Goal: Task Accomplishment & Management: Manage account settings

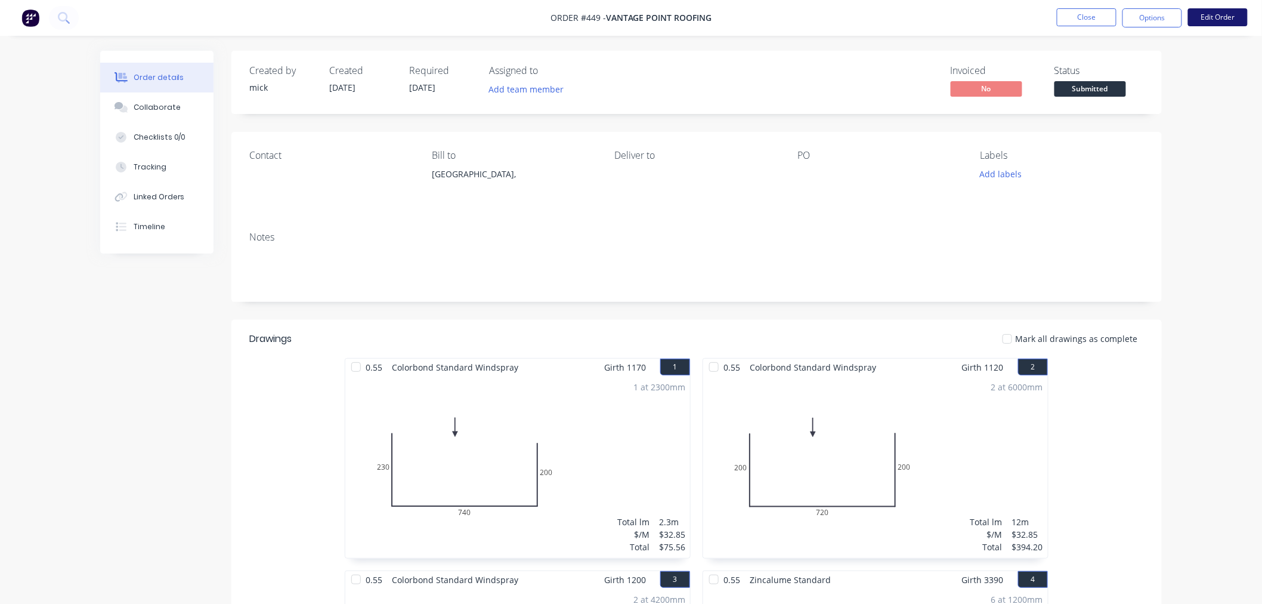
click at [1230, 16] on button "Edit Order" at bounding box center [1218, 17] width 60 height 18
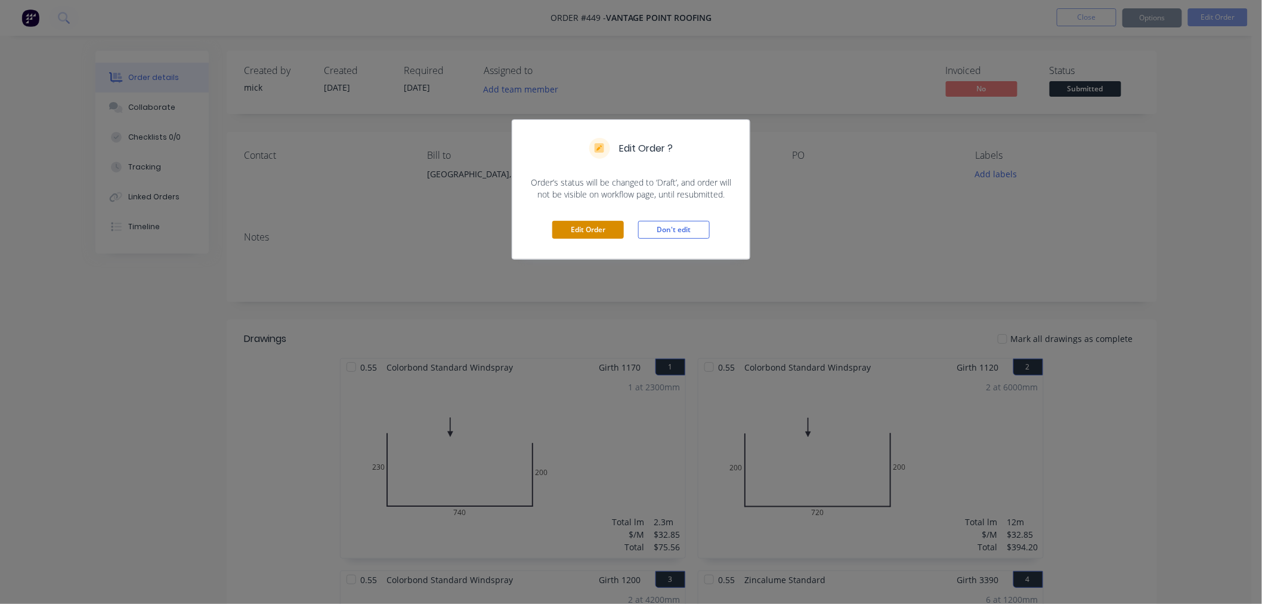
click at [606, 223] on button "Edit Order" at bounding box center [588, 230] width 72 height 18
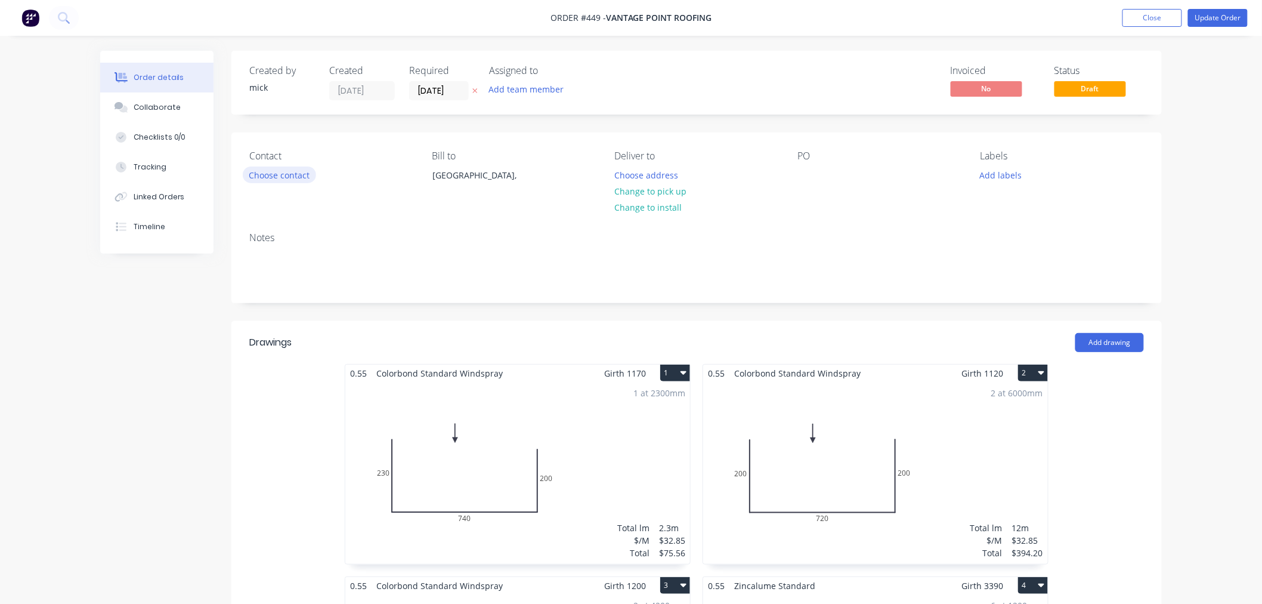
click at [263, 182] on button "Choose contact" at bounding box center [279, 174] width 73 height 16
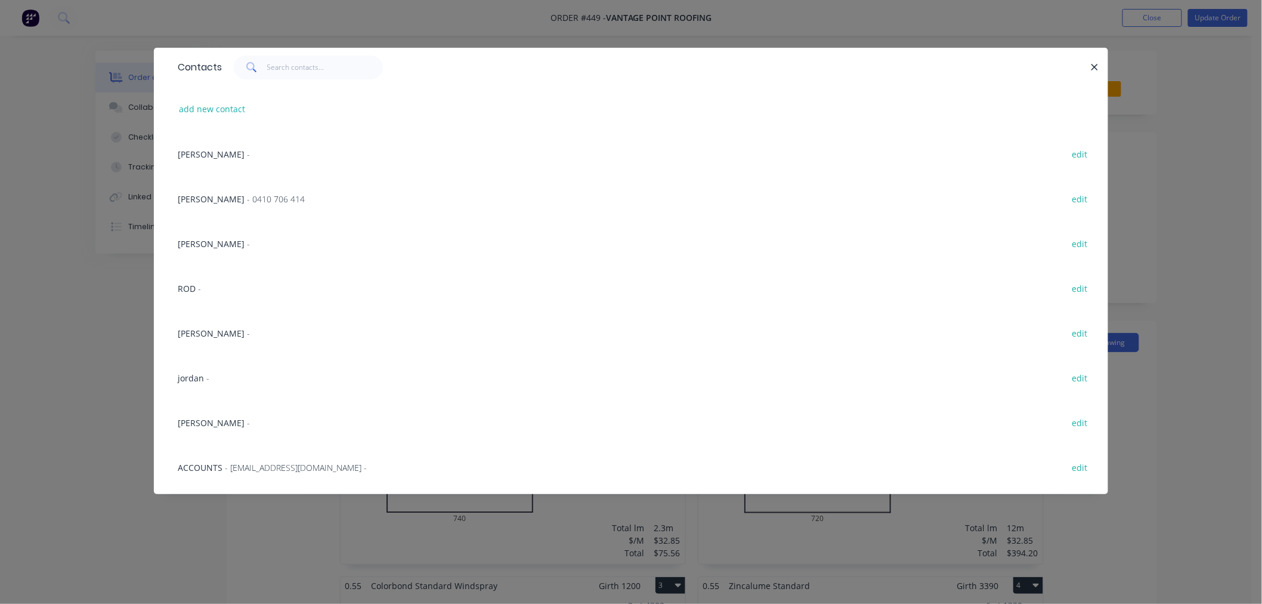
click at [207, 288] on div "ROD - edit" at bounding box center [631, 287] width 919 height 45
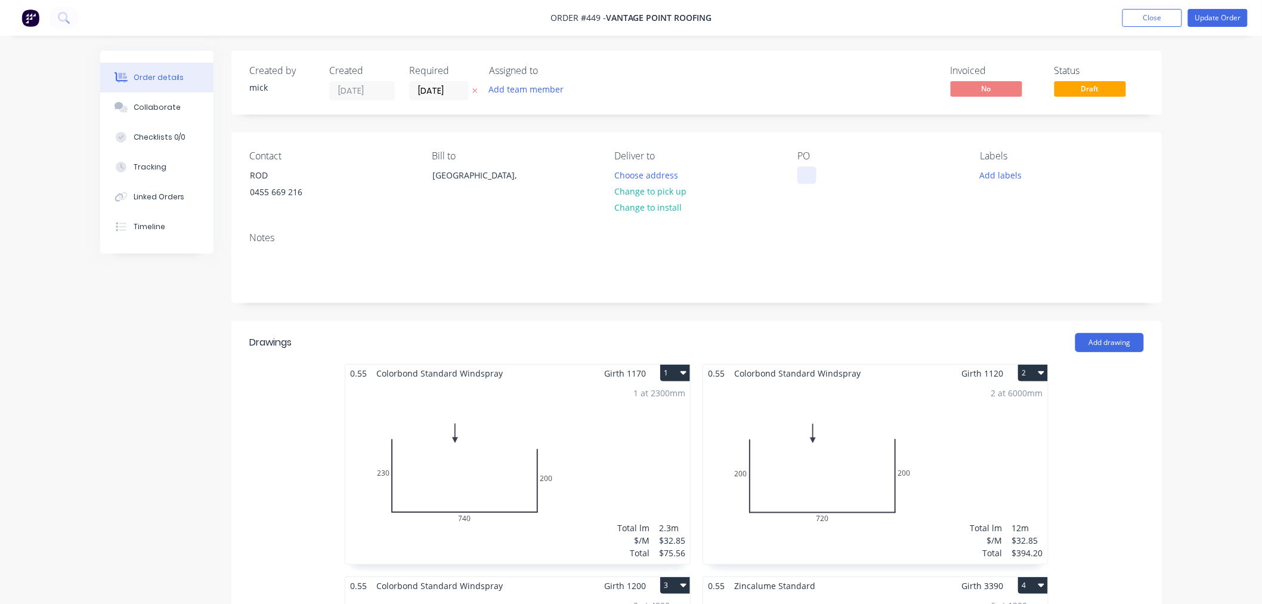
click at [810, 176] on div at bounding box center [807, 174] width 19 height 17
click at [808, 176] on div at bounding box center [807, 174] width 19 height 17
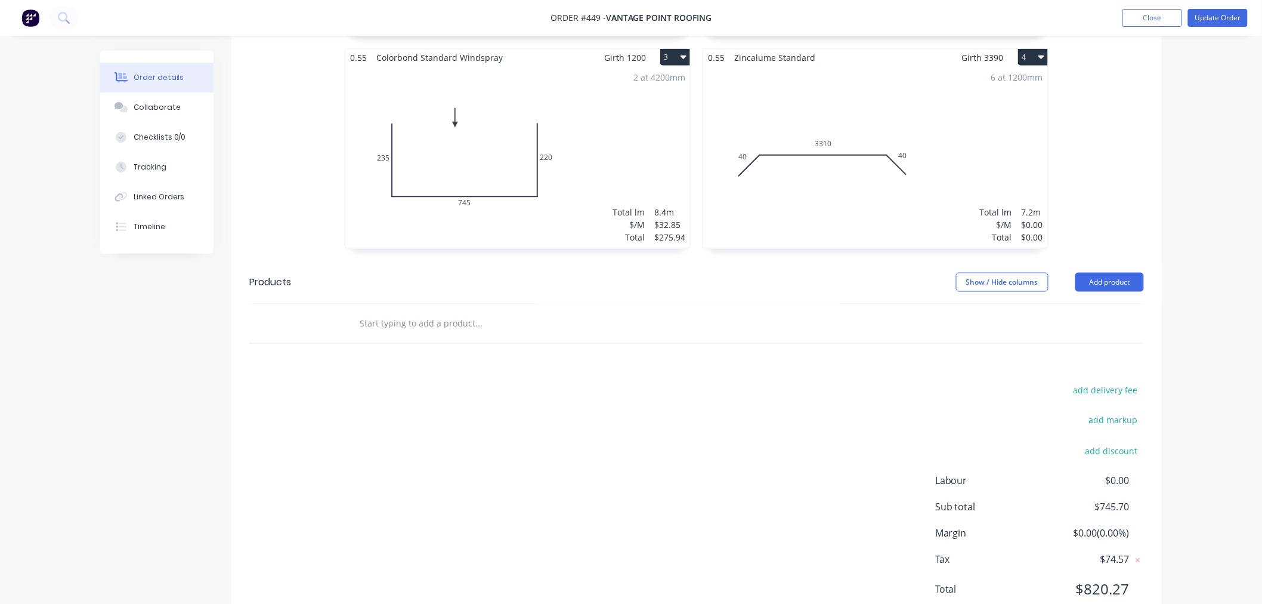
scroll to position [573, 0]
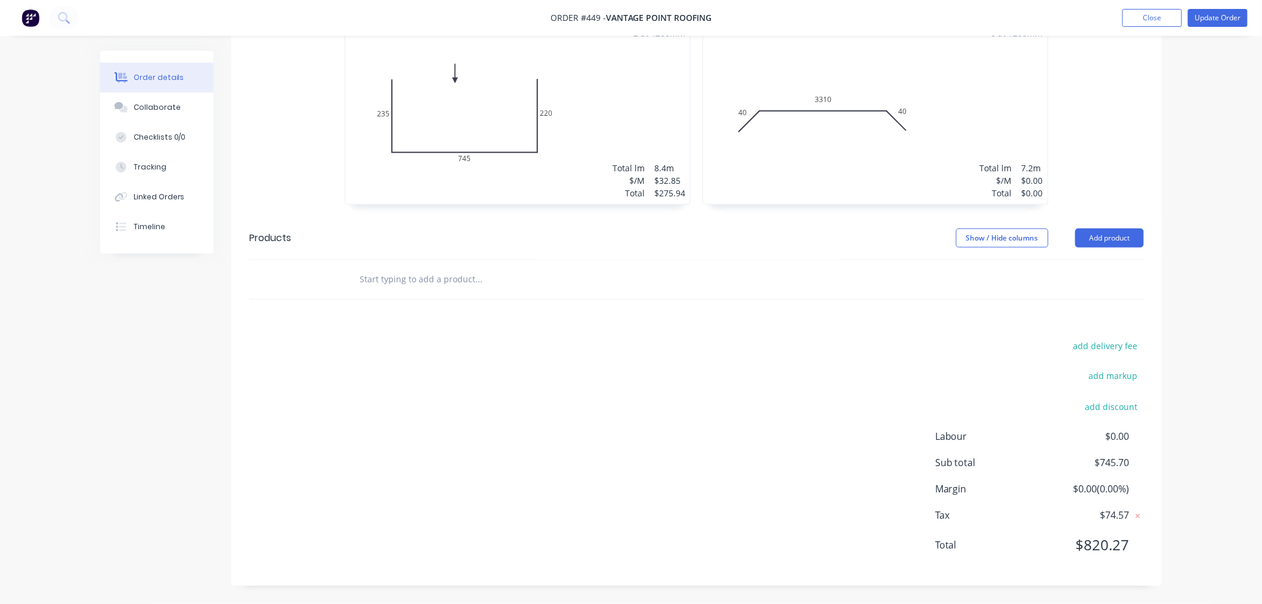
click at [1074, 240] on div "Show / Hide columns" at bounding box center [1015, 238] width 119 height 19
click at [1091, 258] on header "Products Show / Hide columns Add product" at bounding box center [696, 238] width 931 height 43
click at [1108, 237] on button "Add product" at bounding box center [1110, 238] width 69 height 19
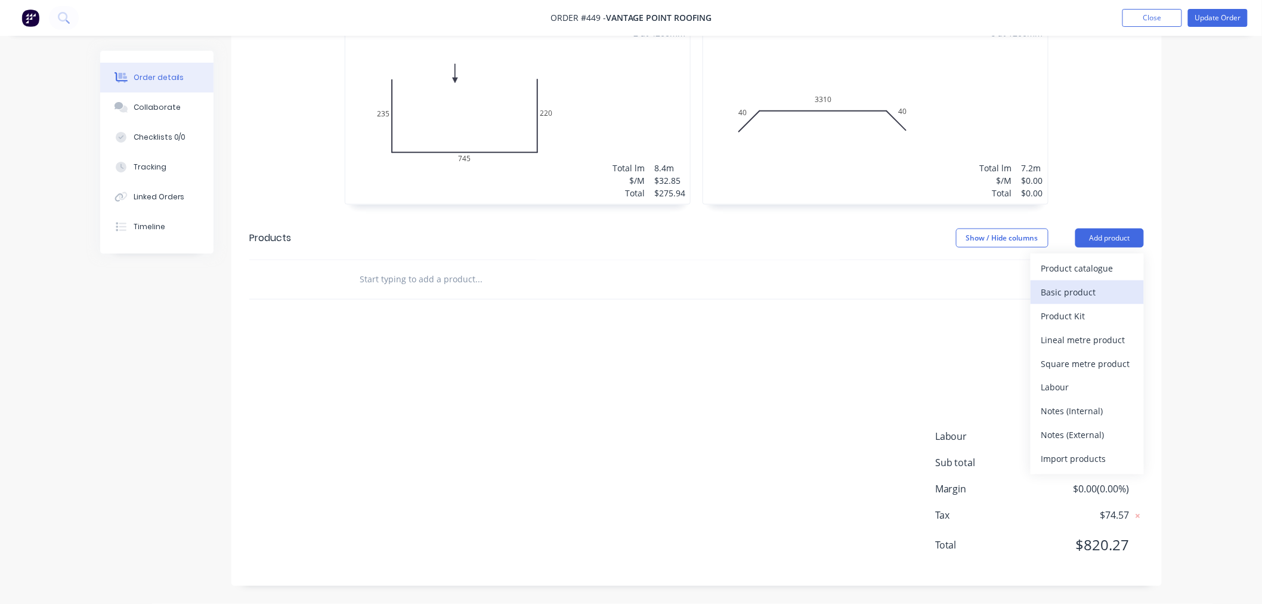
click at [1104, 283] on div "Basic product" at bounding box center [1088, 291] width 92 height 17
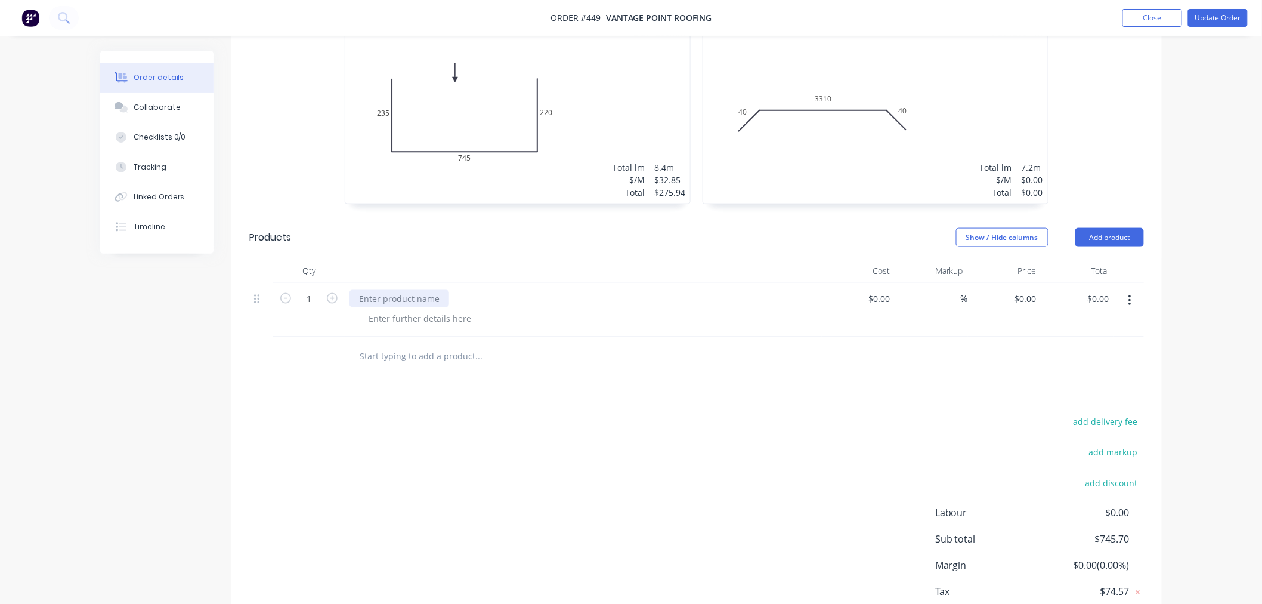
click at [403, 297] on div at bounding box center [400, 298] width 100 height 17
click at [434, 378] on div "Drawings Add drawing 0.55 Colorbond Standard Windspray Girth 1170 1 0 230 740 2…" at bounding box center [696, 205] width 931 height 914
click at [1105, 237] on button "Add product" at bounding box center [1110, 237] width 69 height 19
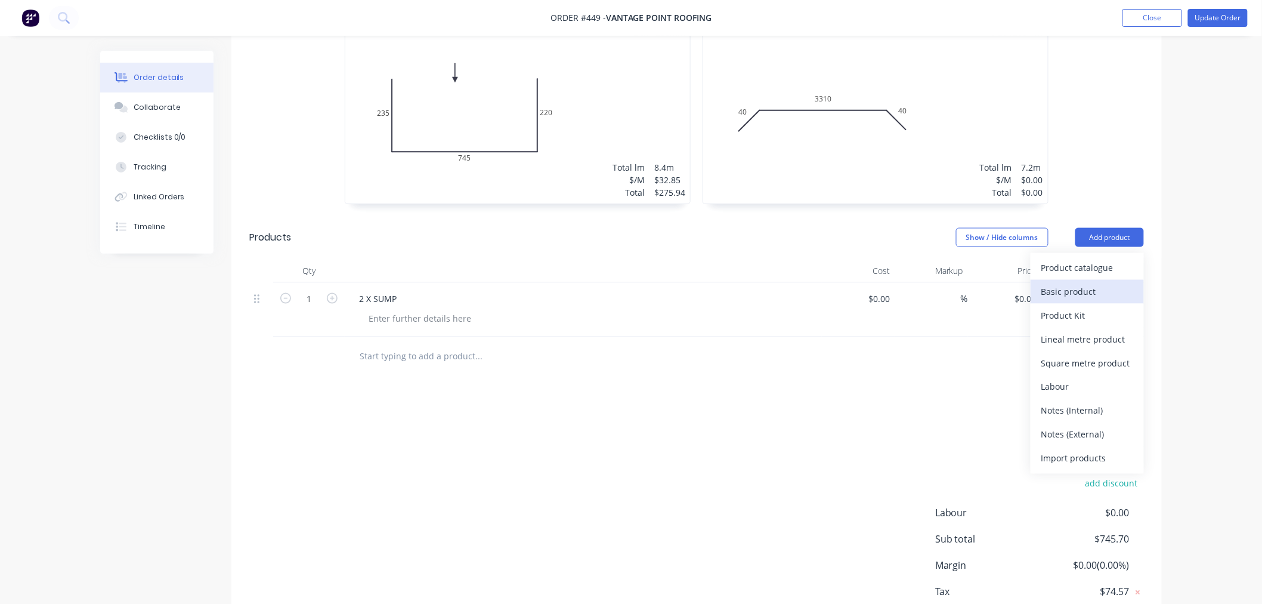
click at [1098, 299] on div "Basic product" at bounding box center [1088, 291] width 92 height 17
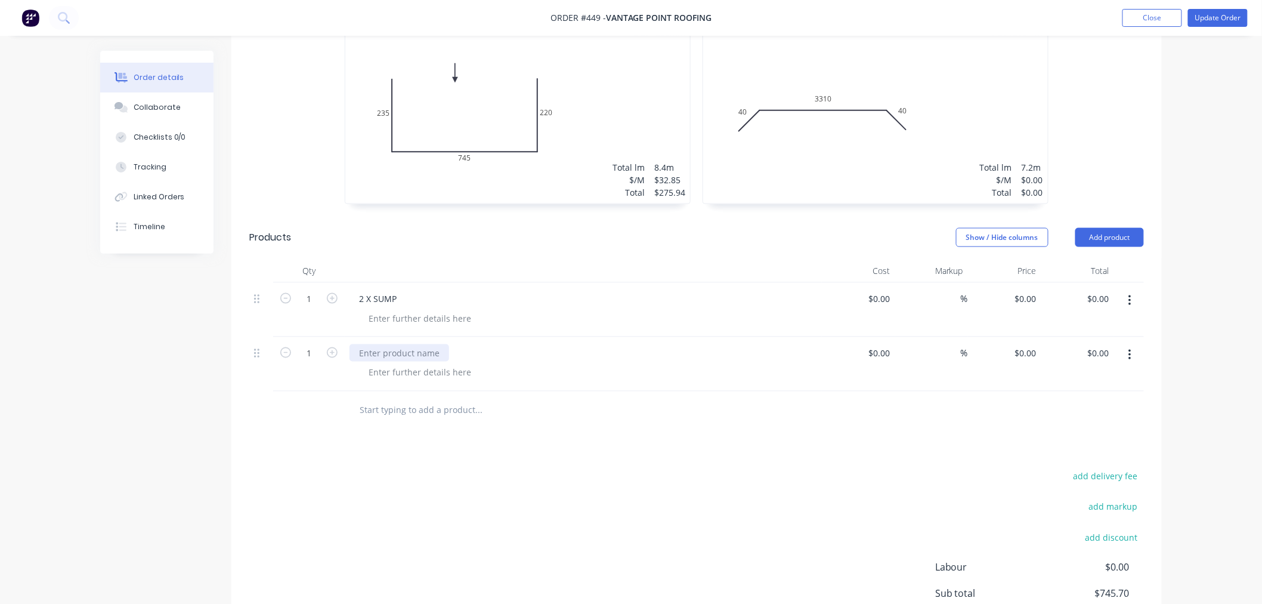
click at [408, 356] on div at bounding box center [400, 352] width 100 height 17
click at [1117, 236] on button "Add product" at bounding box center [1110, 237] width 69 height 19
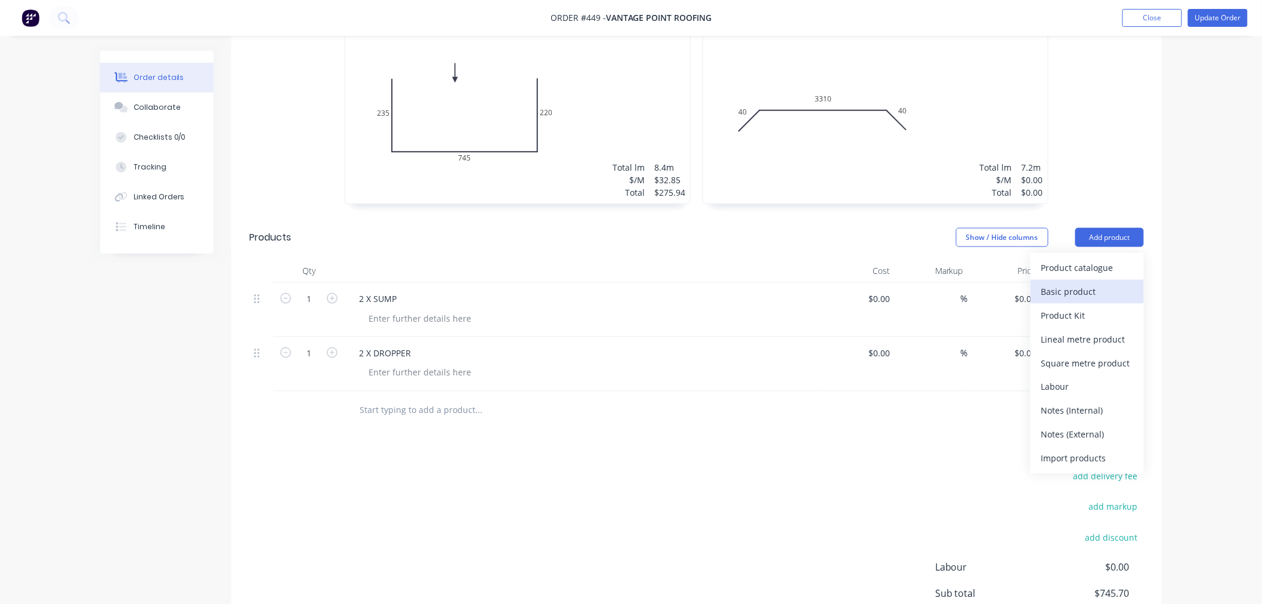
click at [1080, 293] on div "Basic product" at bounding box center [1088, 291] width 92 height 17
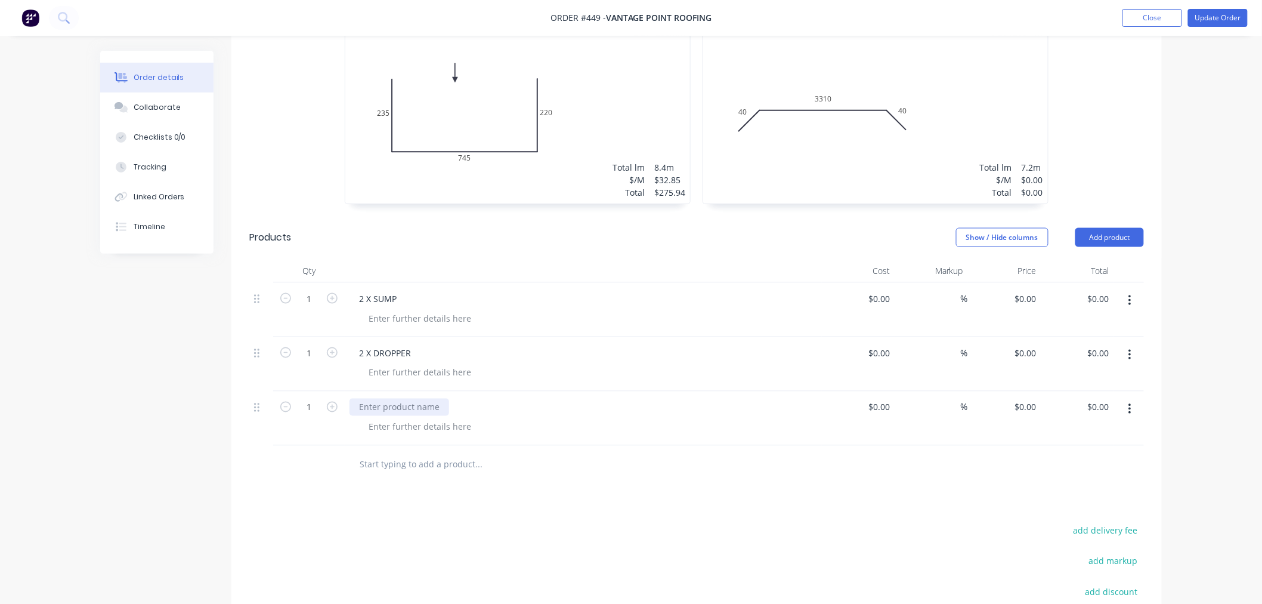
click at [390, 407] on div at bounding box center [400, 407] width 100 height 17
click at [1242, 13] on button "Update Order" at bounding box center [1218, 18] width 60 height 18
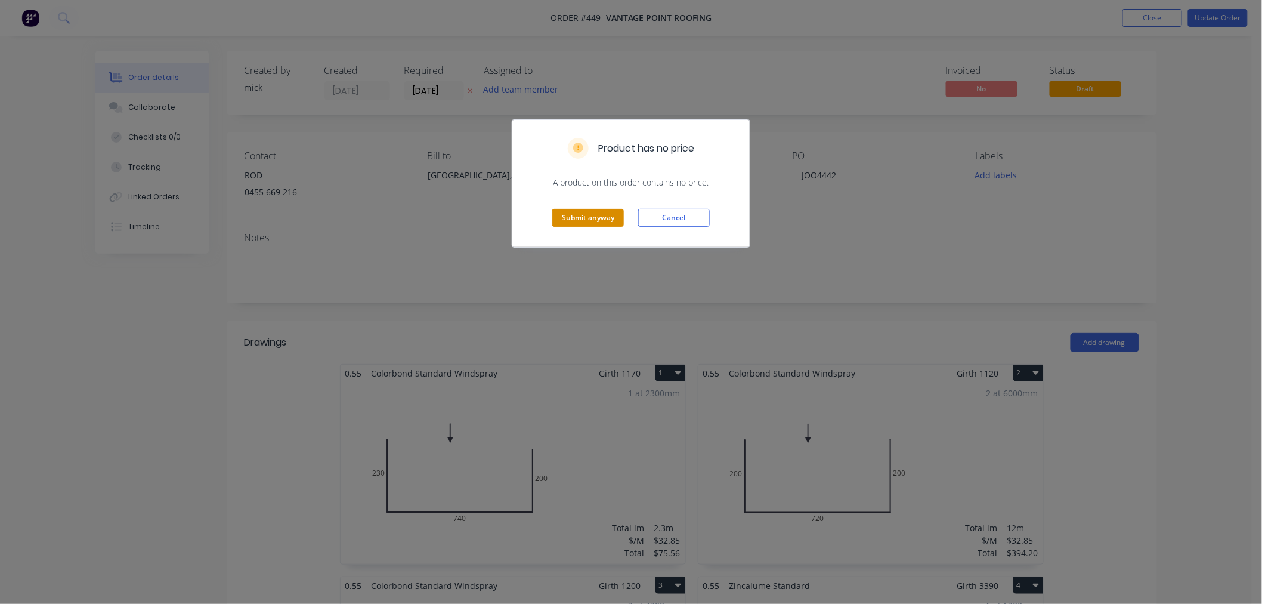
click at [589, 215] on button "Submit anyway" at bounding box center [588, 218] width 72 height 18
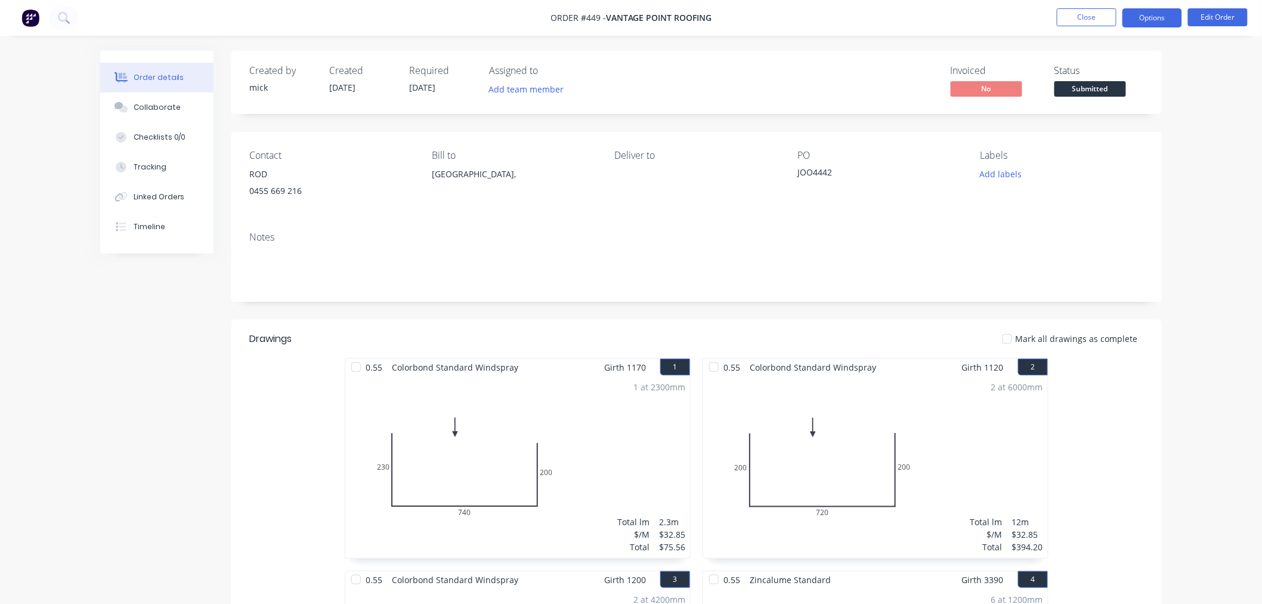
click at [1173, 18] on button "Options" at bounding box center [1153, 17] width 60 height 19
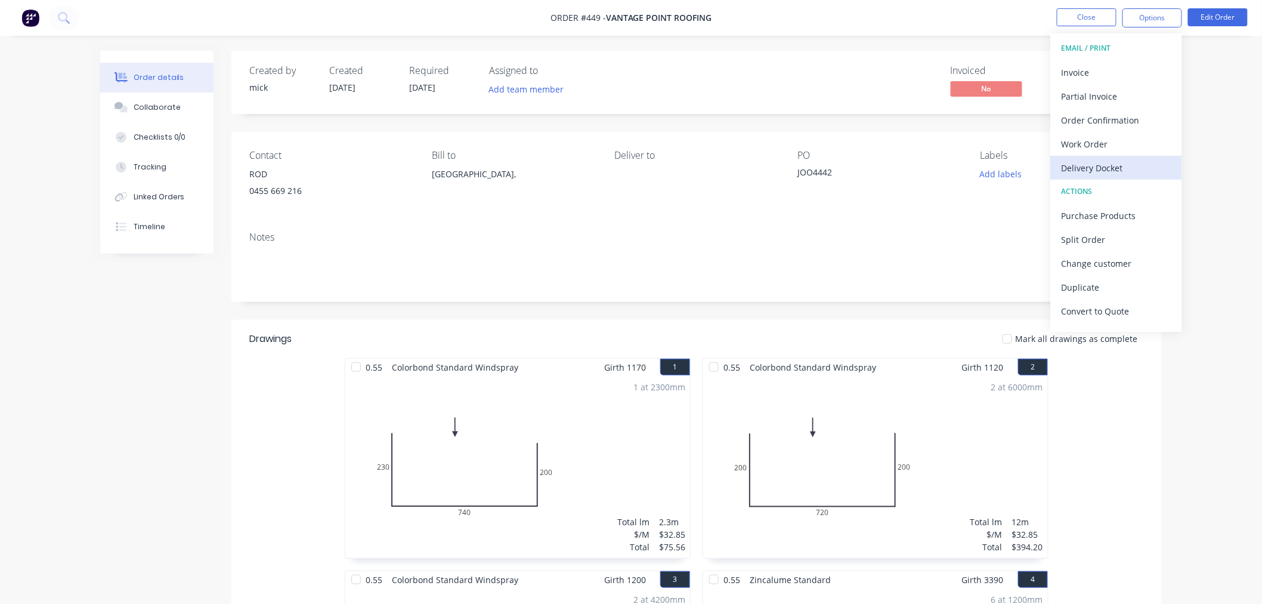
click at [1116, 159] on div "Delivery Docket" at bounding box center [1117, 167] width 110 height 17
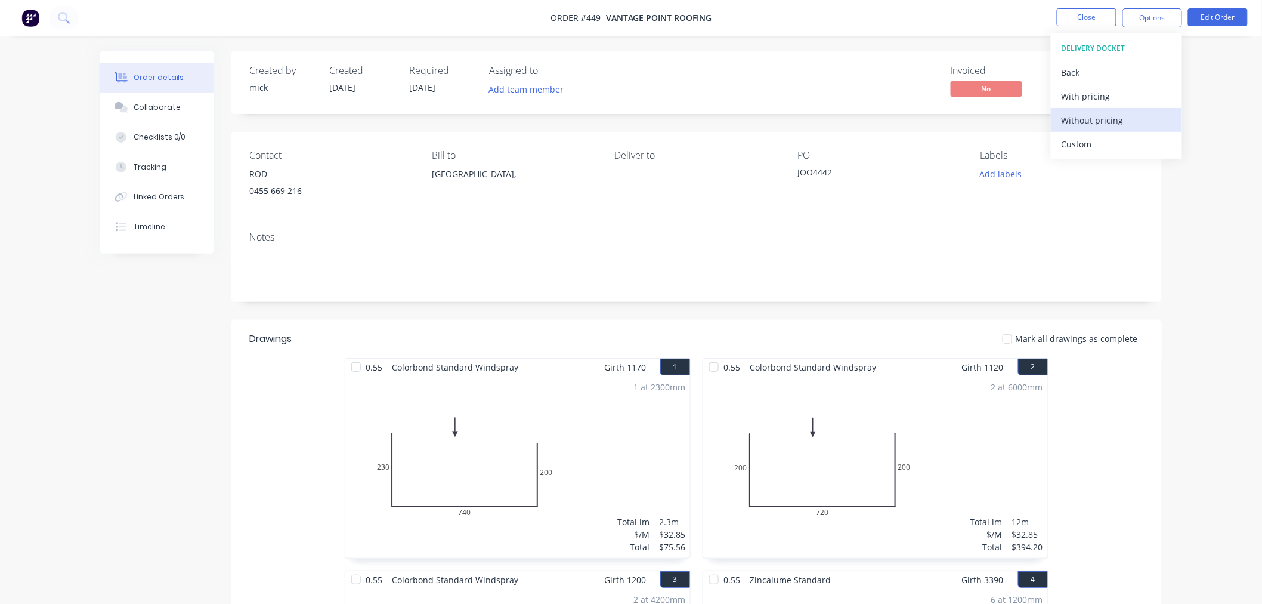
click at [1108, 118] on div "Without pricing" at bounding box center [1117, 120] width 110 height 17
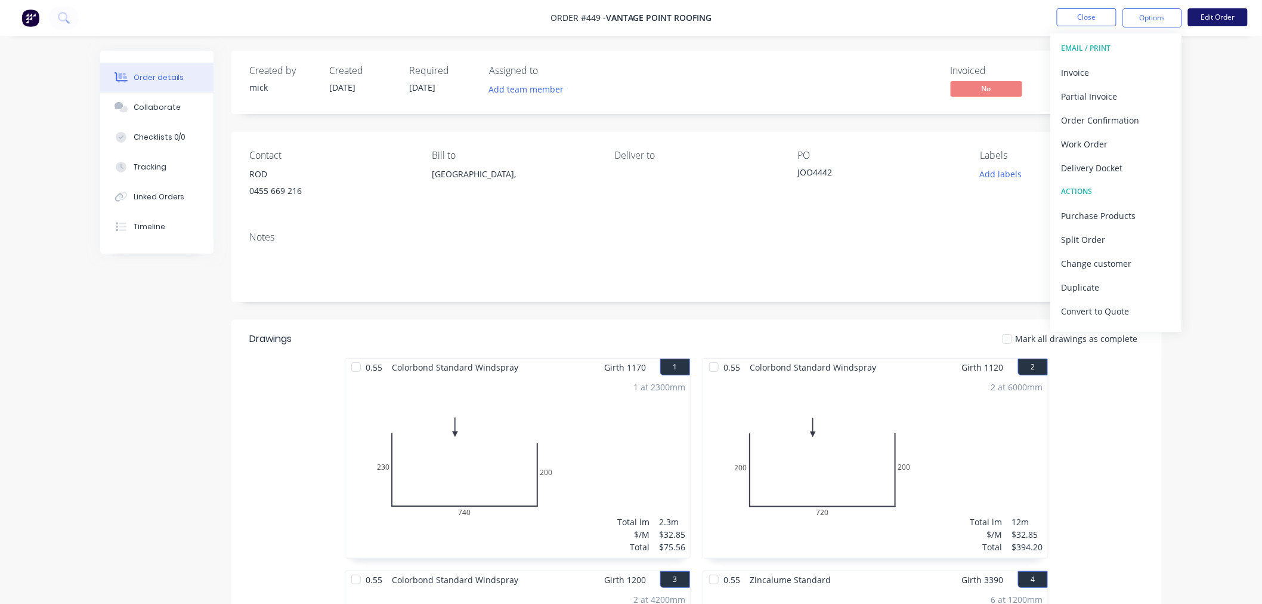
click at [1237, 9] on button "Edit Order" at bounding box center [1218, 17] width 60 height 18
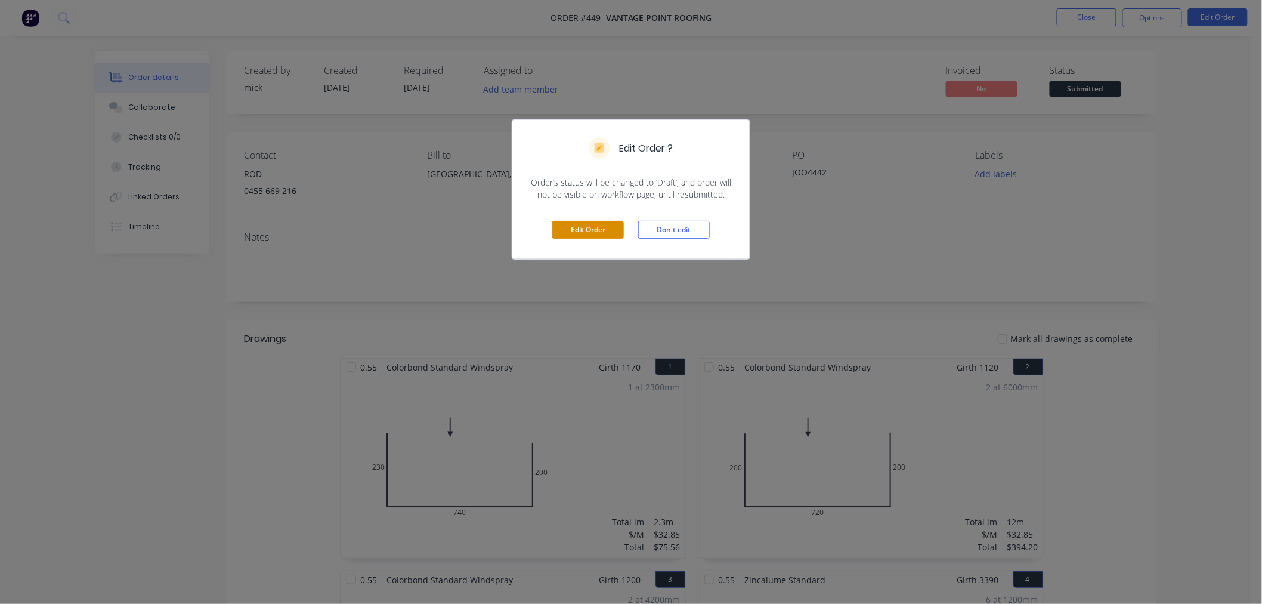
click at [612, 223] on button "Edit Order" at bounding box center [588, 230] width 72 height 18
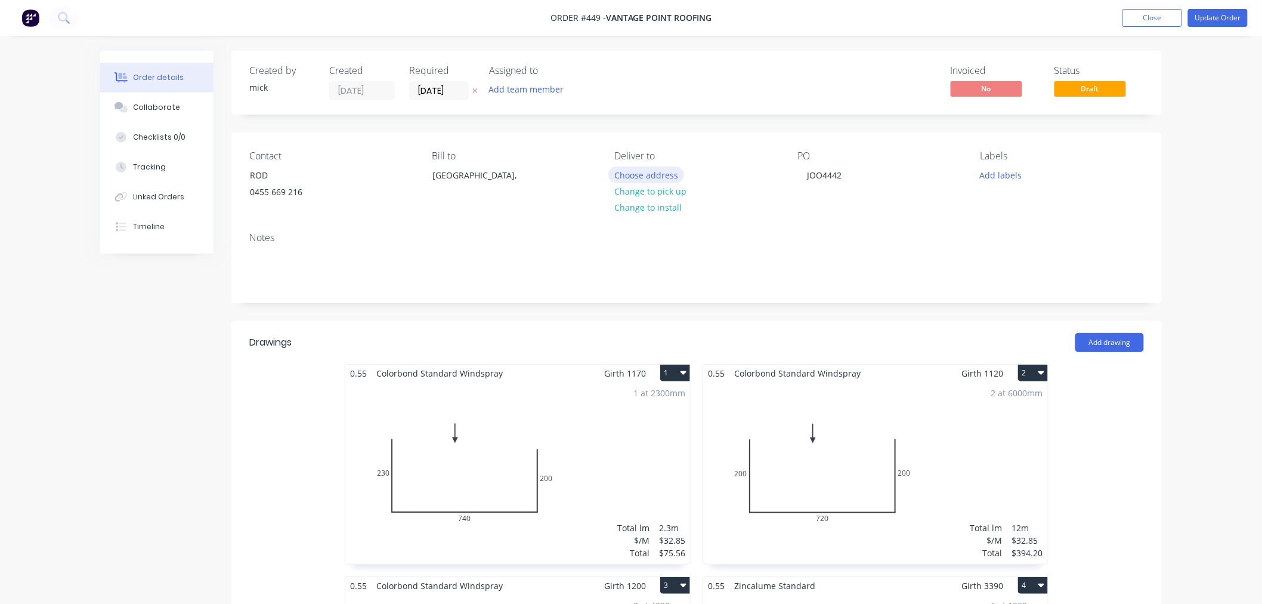
click at [650, 168] on button "Choose address" at bounding box center [647, 174] width 76 height 16
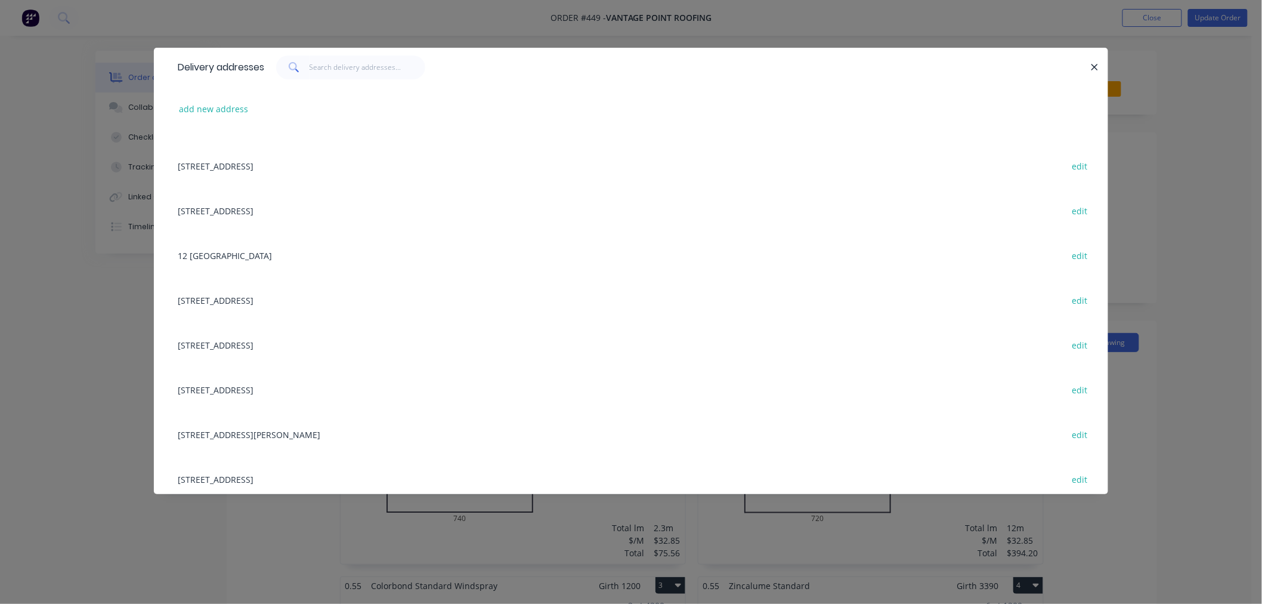
scroll to position [1657, 0]
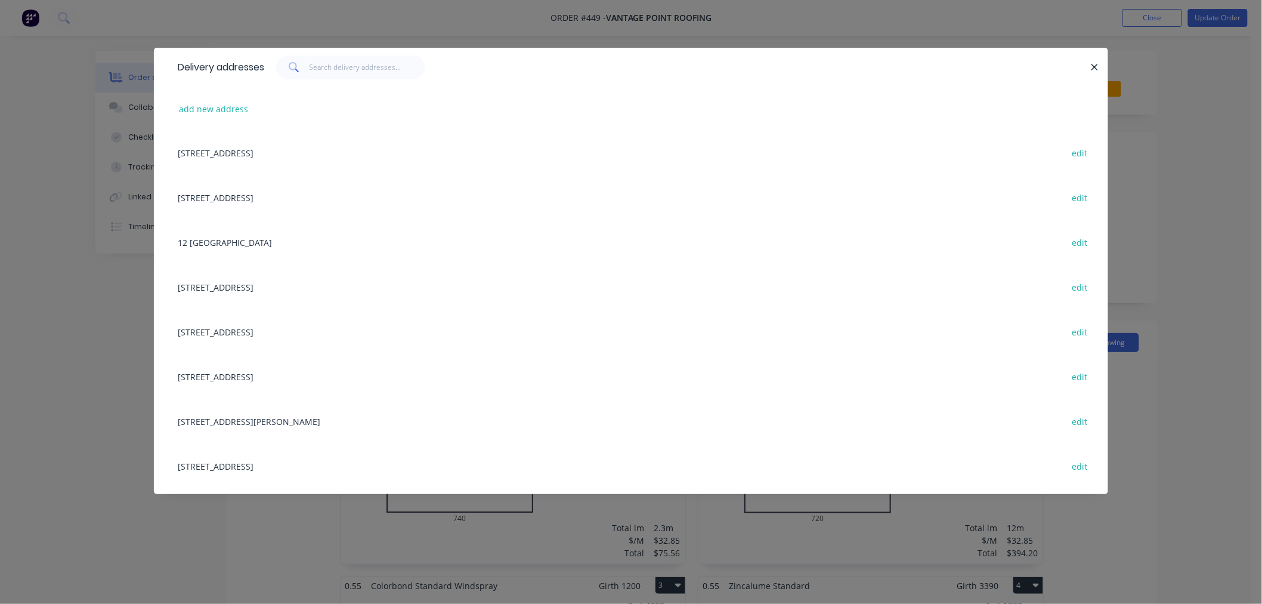
click at [352, 328] on div "[STREET_ADDRESS] edit" at bounding box center [631, 331] width 919 height 45
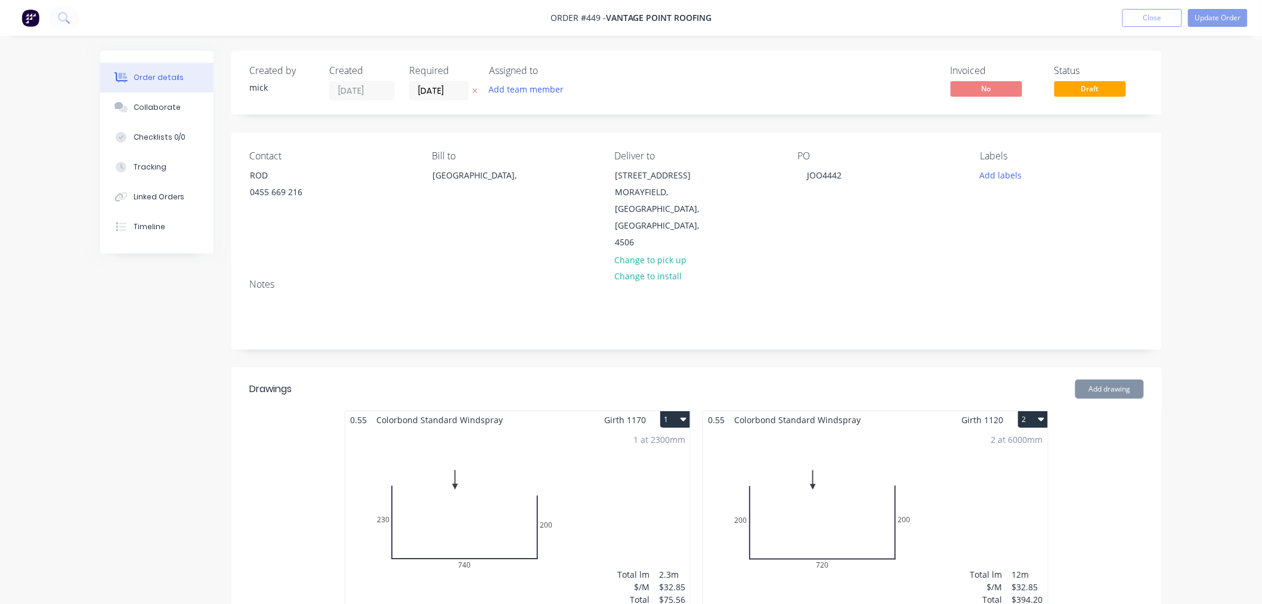
drag, startPoint x: 961, startPoint y: 228, endPoint x: 1024, endPoint y: 196, distance: 71.0
click at [963, 228] on div "Contact ROD [PHONE_NUMBER] Bill to [GEOGRAPHIC_DATA], Deliver to [STREET_ADDRES…" at bounding box center [696, 200] width 931 height 137
click at [836, 176] on div "JOO4442" at bounding box center [825, 174] width 54 height 17
click at [1219, 20] on button "Update Order" at bounding box center [1218, 18] width 60 height 18
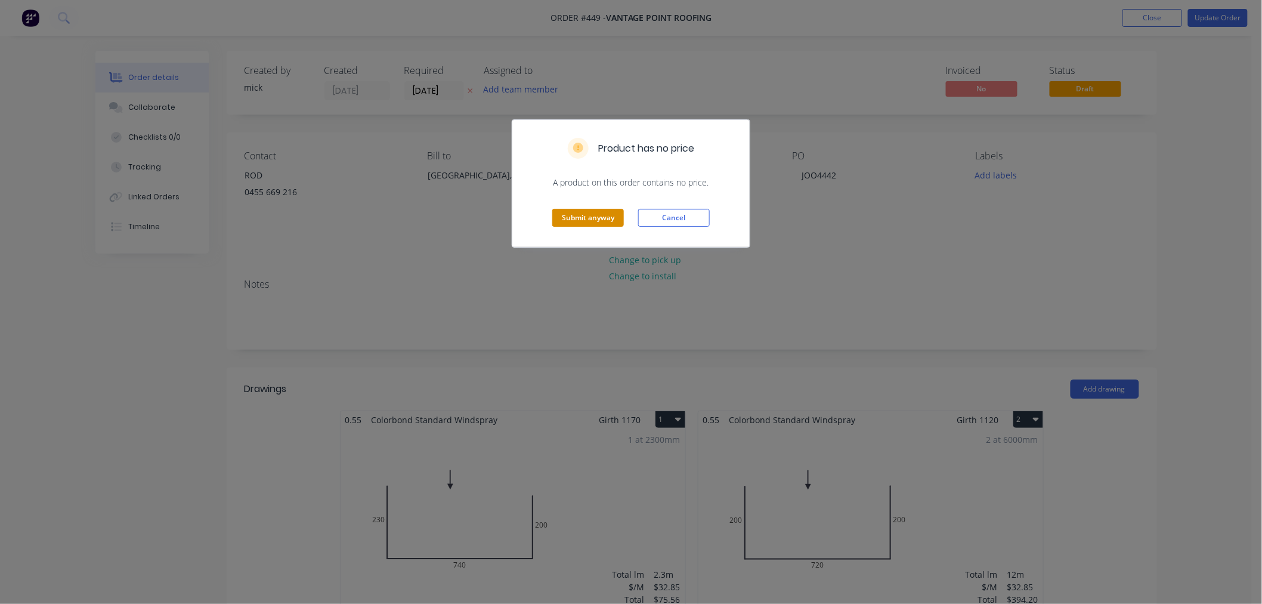
click at [589, 215] on button "Submit anyway" at bounding box center [588, 218] width 72 height 18
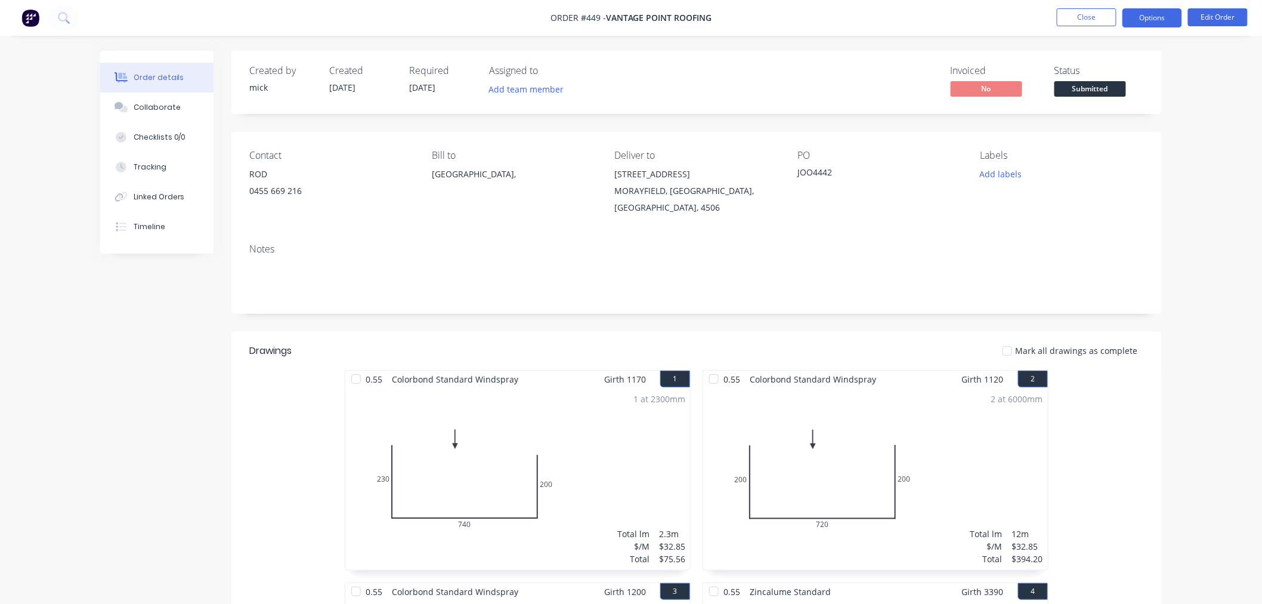
click at [1149, 21] on button "Options" at bounding box center [1153, 17] width 60 height 19
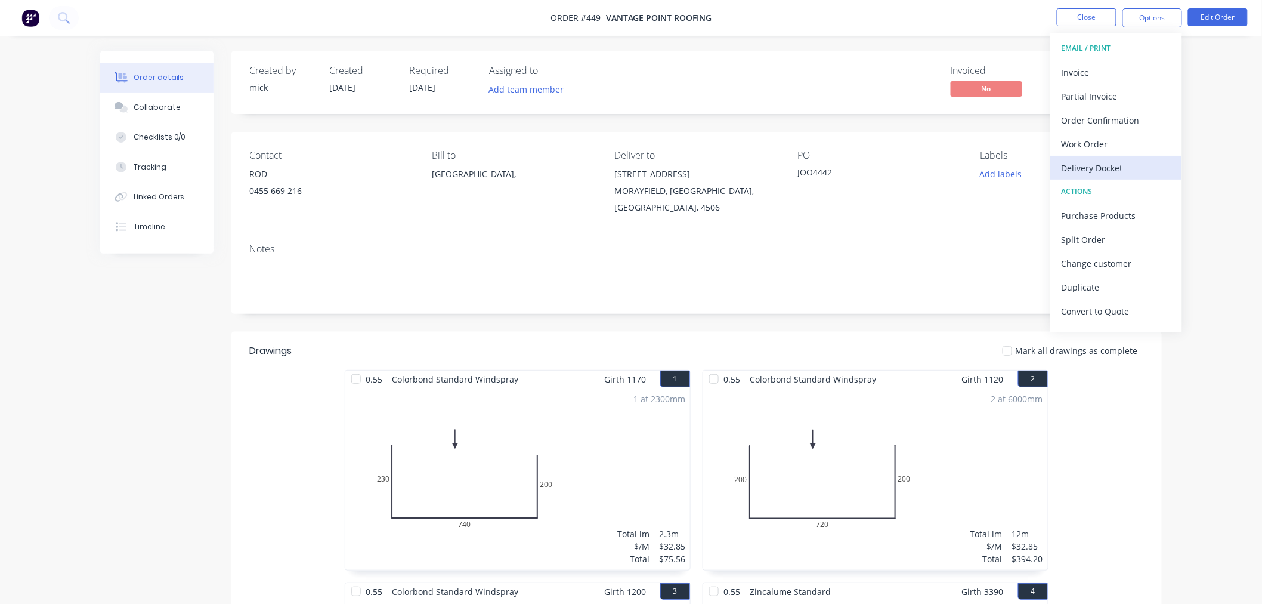
click at [1070, 169] on div "Delivery Docket" at bounding box center [1117, 167] width 110 height 17
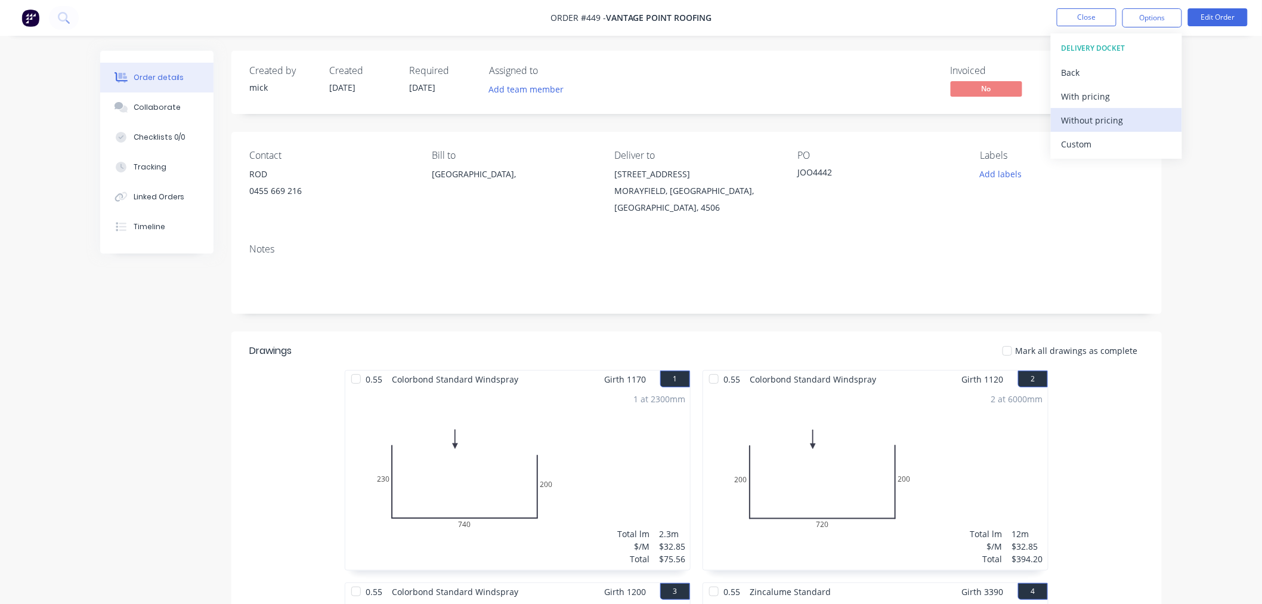
click at [1080, 121] on div "Without pricing" at bounding box center [1117, 120] width 110 height 17
